Goal: Task Accomplishment & Management: Use online tool/utility

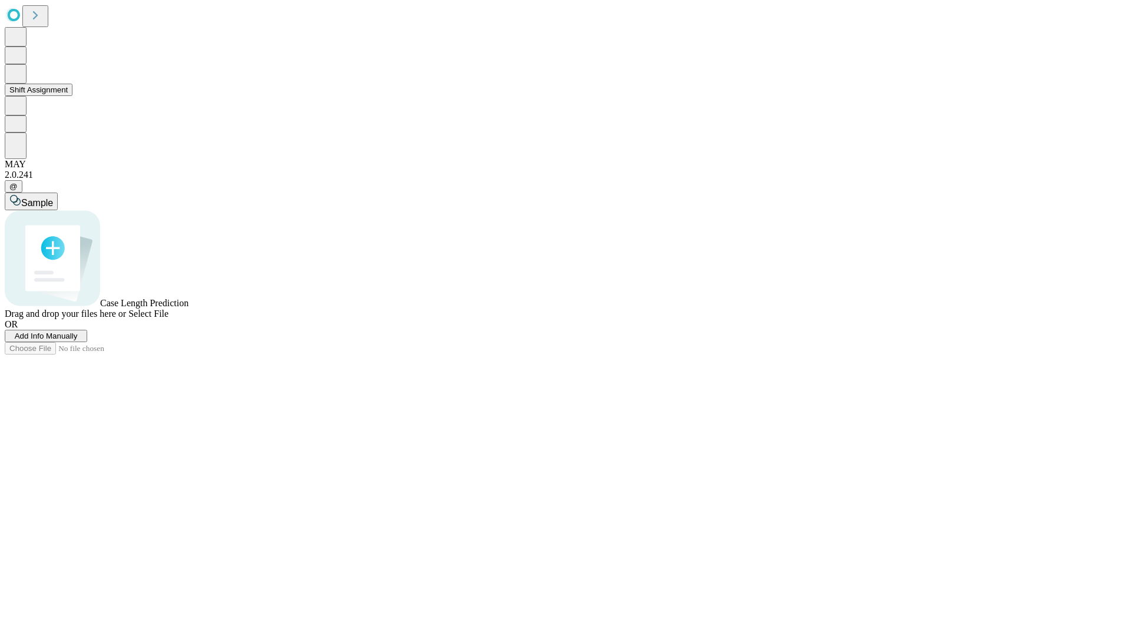
click at [72, 96] on button "Shift Assignment" at bounding box center [39, 90] width 68 height 12
